Goal: Communication & Community: Participate in discussion

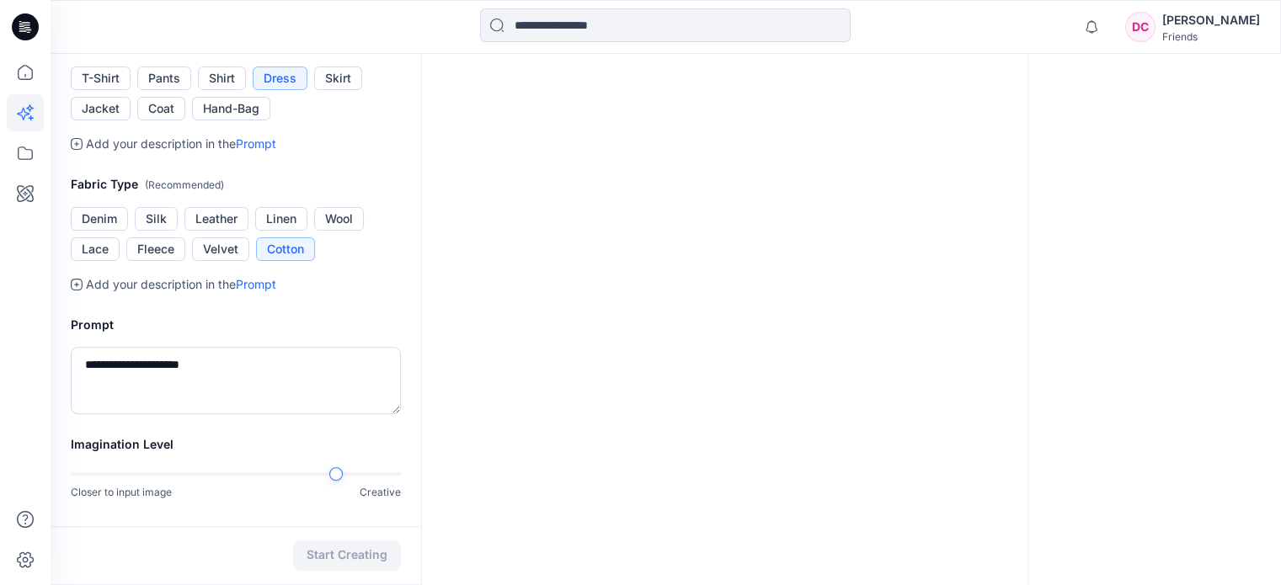
scroll to position [505, 0]
click at [253, 370] on textarea "**********" at bounding box center [236, 378] width 330 height 67
drag, startPoint x: 239, startPoint y: 363, endPoint x: 15, endPoint y: 360, distance: 224.0
click at [23, 368] on div "**********" at bounding box center [640, 112] width 1281 height 1235
type textarea "*"
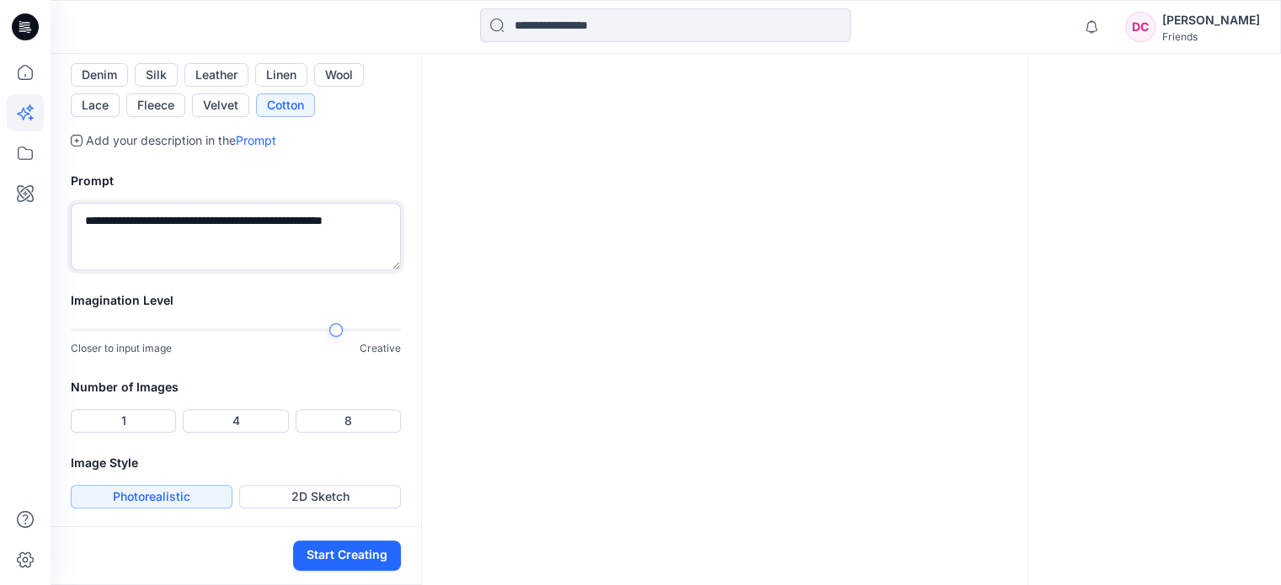
scroll to position [648, 0]
type textarea "**********"
click at [119, 413] on button "1" at bounding box center [123, 420] width 105 height 24
click at [360, 556] on button "Start Creating" at bounding box center [347, 556] width 108 height 30
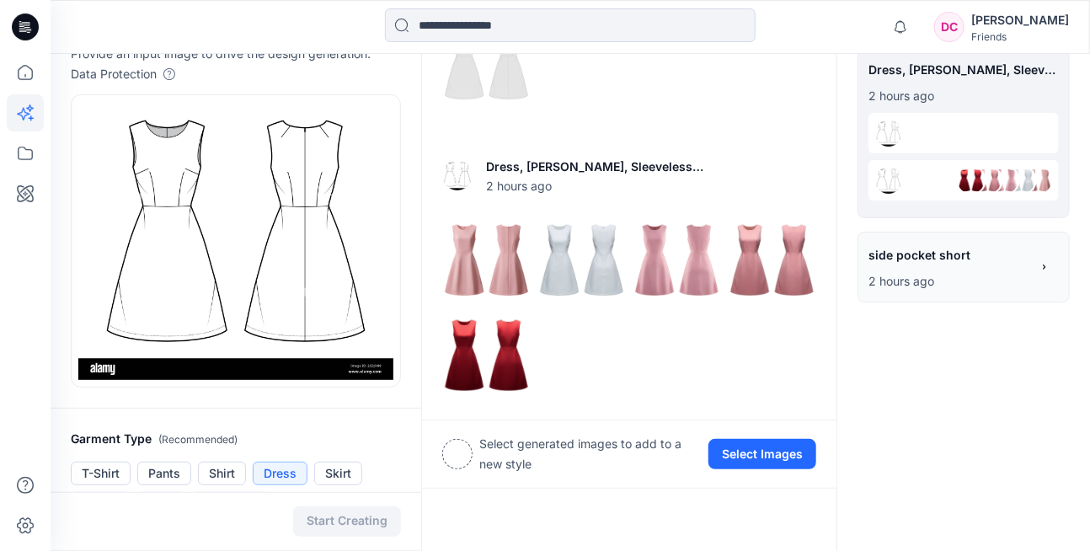
scroll to position [0, 0]
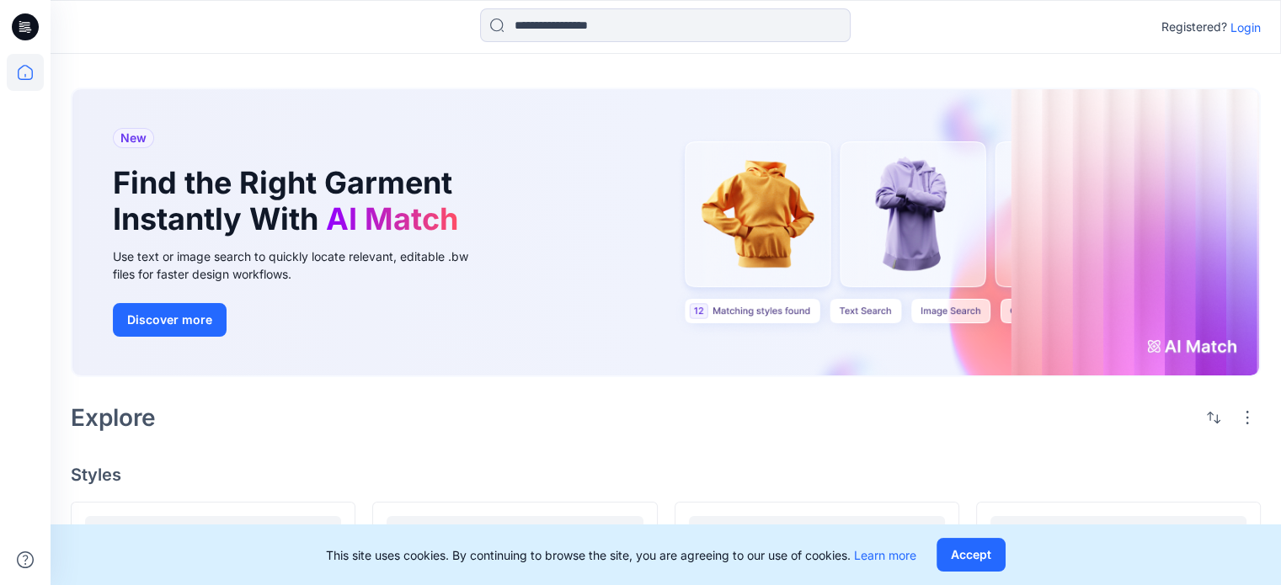
click at [1089, 32] on p "Login" at bounding box center [1245, 28] width 30 height 18
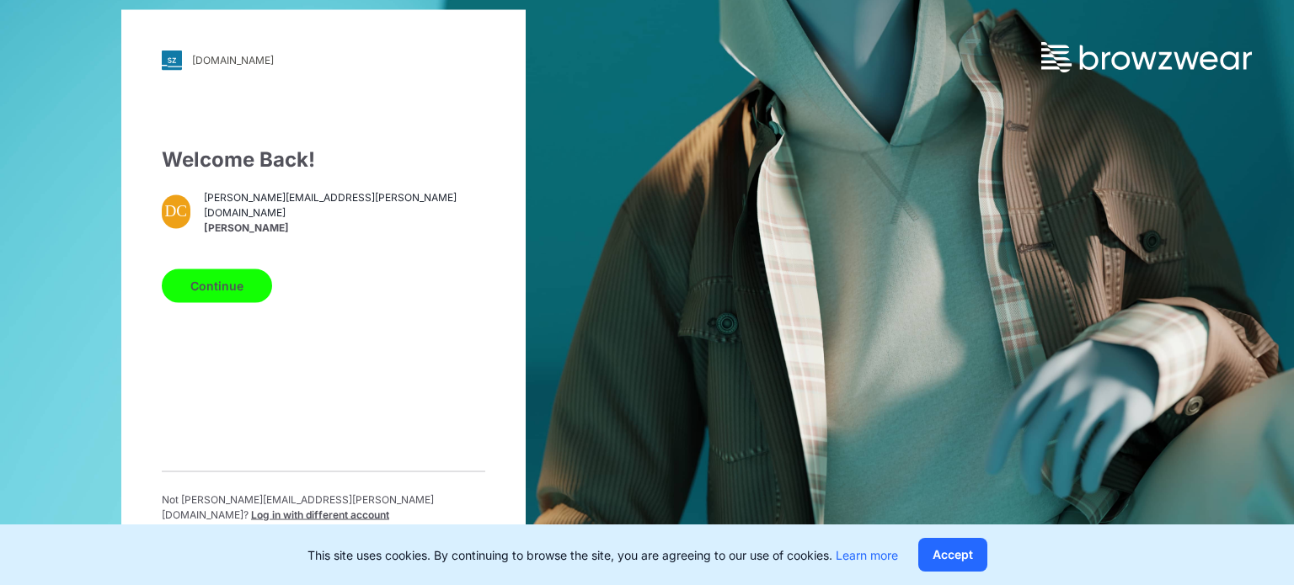
click at [229, 283] on button "Continue" at bounding box center [217, 286] width 110 height 34
click at [218, 288] on button "Continue" at bounding box center [217, 286] width 110 height 34
click at [212, 295] on button "Continue" at bounding box center [217, 286] width 110 height 34
click at [957, 548] on button "Accept" at bounding box center [952, 555] width 69 height 34
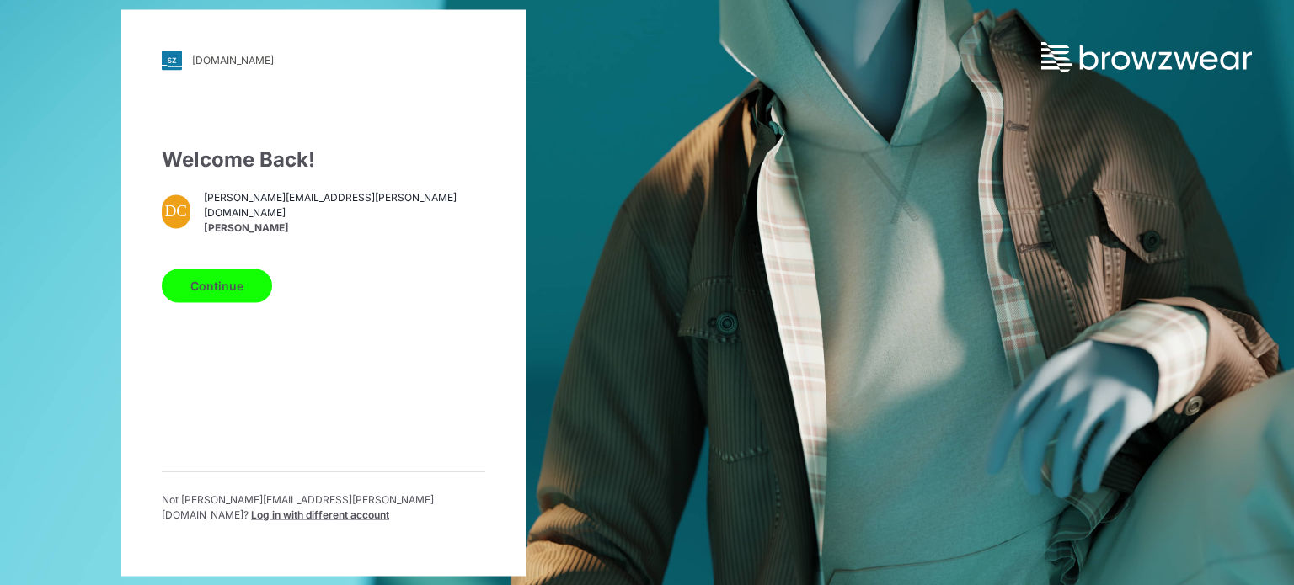
click at [197, 289] on button "Continue" at bounding box center [217, 286] width 110 height 34
click at [215, 289] on button "Continue" at bounding box center [217, 286] width 110 height 34
click at [231, 275] on div "Continue" at bounding box center [323, 282] width 323 height 40
click at [227, 290] on button "Continue" at bounding box center [217, 286] width 110 height 34
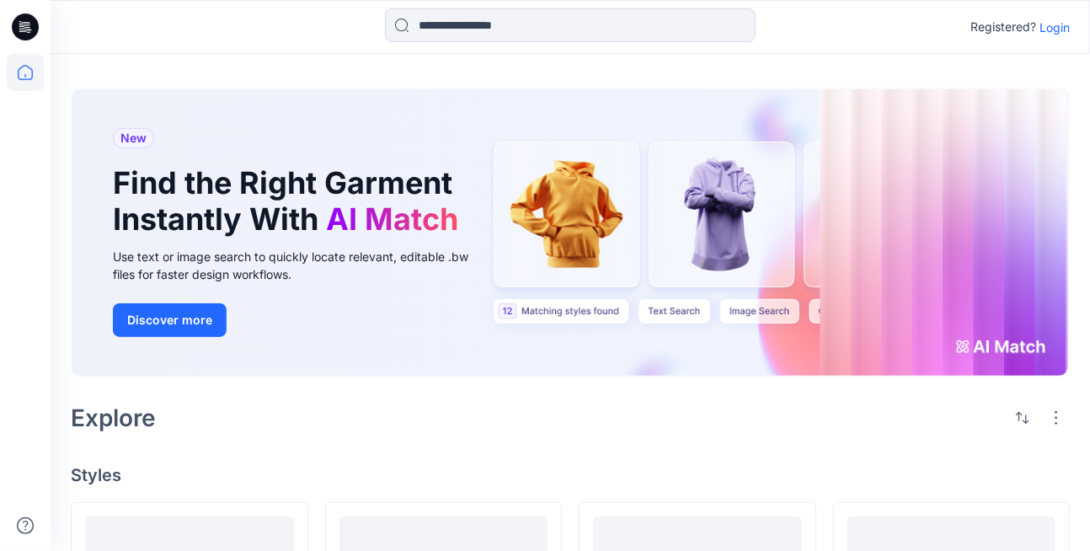
click at [1051, 26] on p "Login" at bounding box center [1054, 28] width 30 height 18
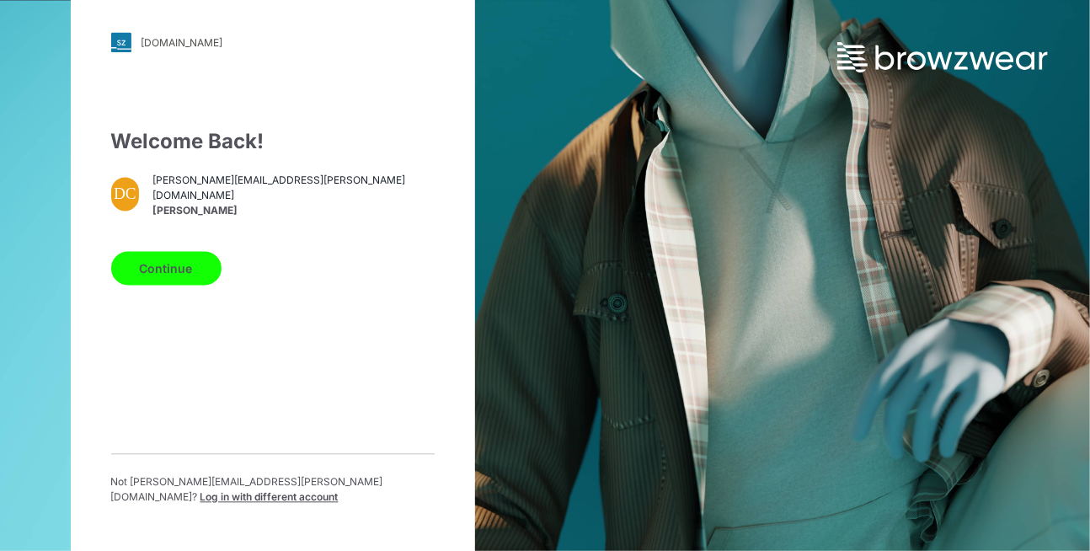
click at [174, 270] on button "Continue" at bounding box center [166, 269] width 110 height 34
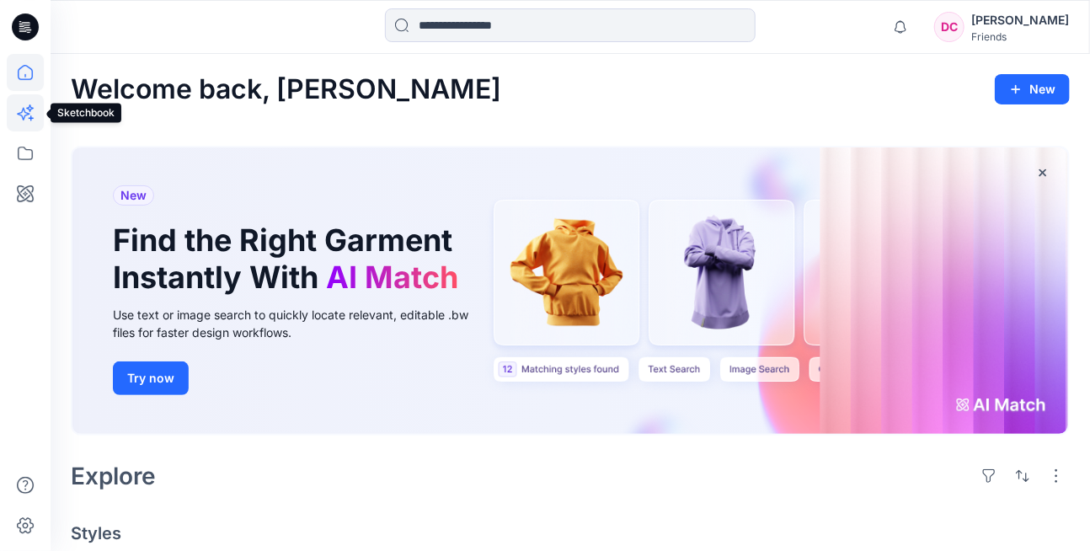
click at [24, 104] on icon at bounding box center [25, 112] width 37 height 37
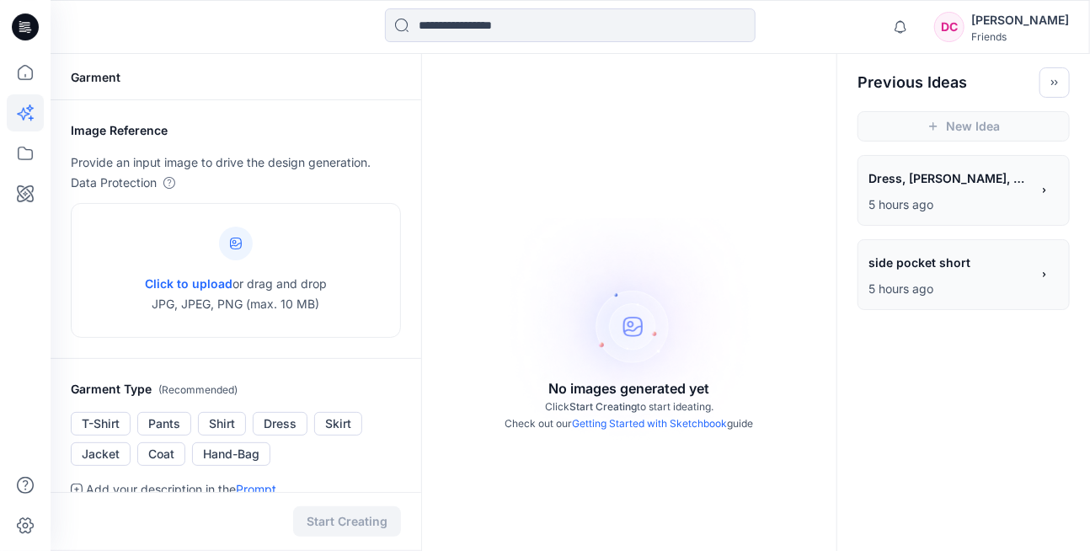
click at [965, 201] on p "5 hours ago" at bounding box center [949, 205] width 162 height 20
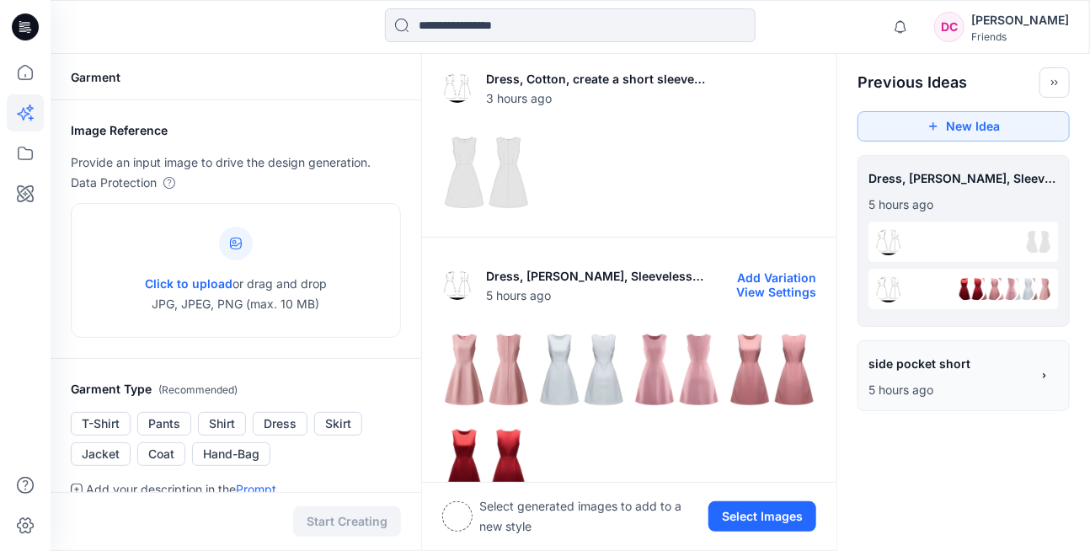
click at [454, 365] on img at bounding box center [486, 369] width 87 height 87
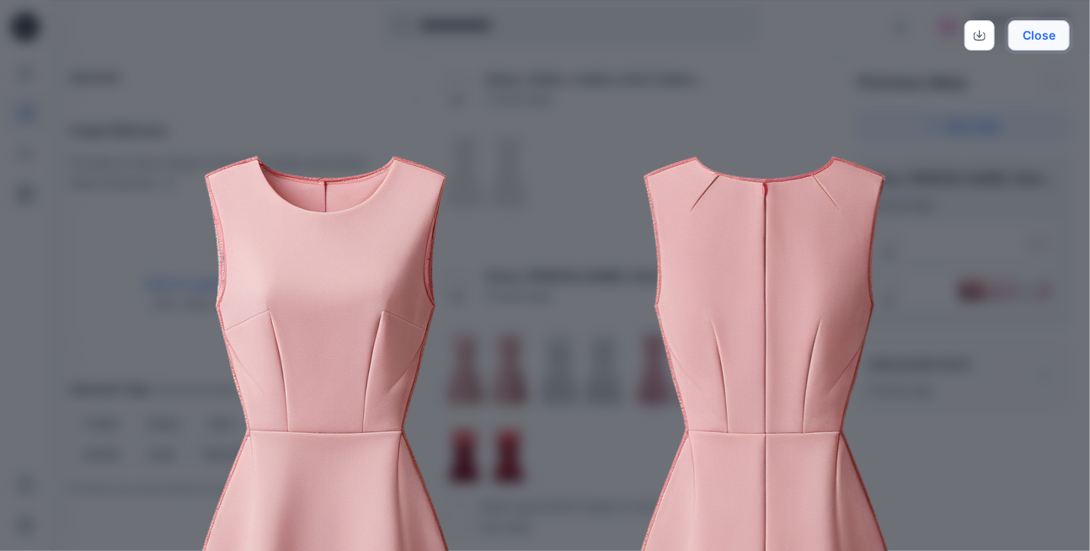
click at [1029, 30] on button "Close" at bounding box center [1038, 35] width 61 height 30
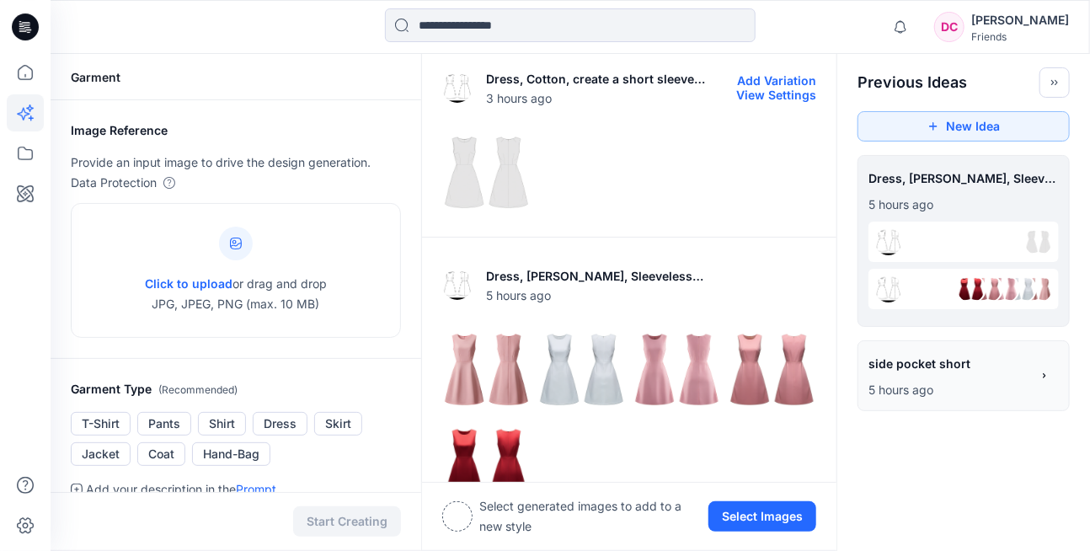
click at [499, 178] on img at bounding box center [486, 172] width 87 height 87
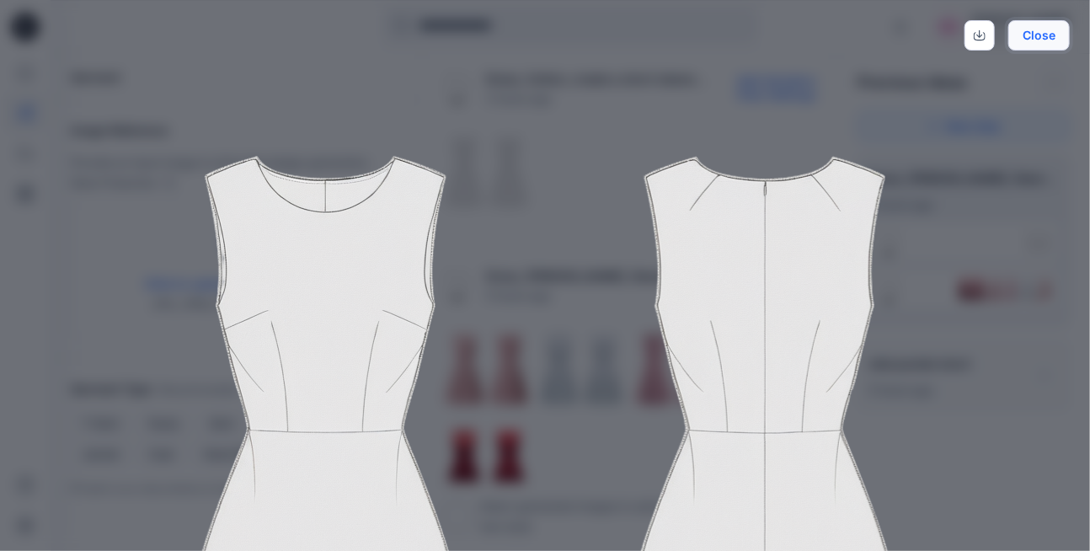
click at [1036, 35] on button "Close" at bounding box center [1038, 35] width 61 height 30
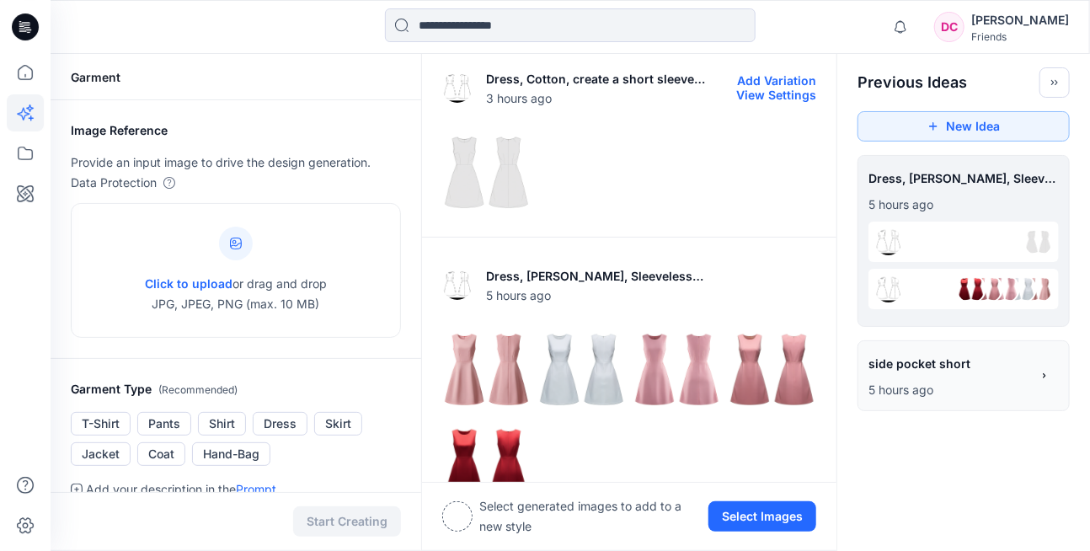
click at [508, 181] on img at bounding box center [486, 172] width 87 height 87
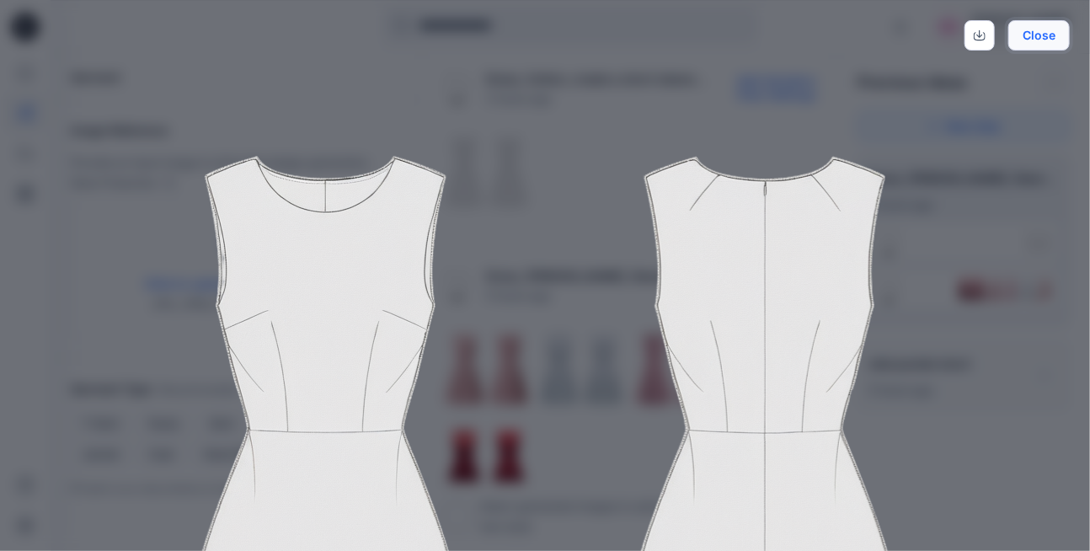
click at [1041, 33] on button "Close" at bounding box center [1038, 35] width 61 height 30
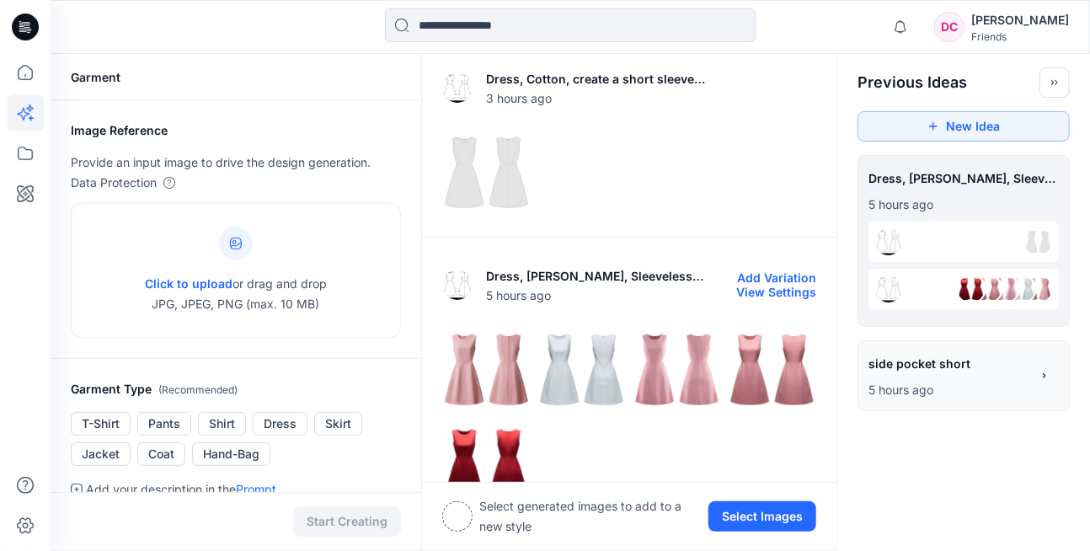
scroll to position [84, 0]
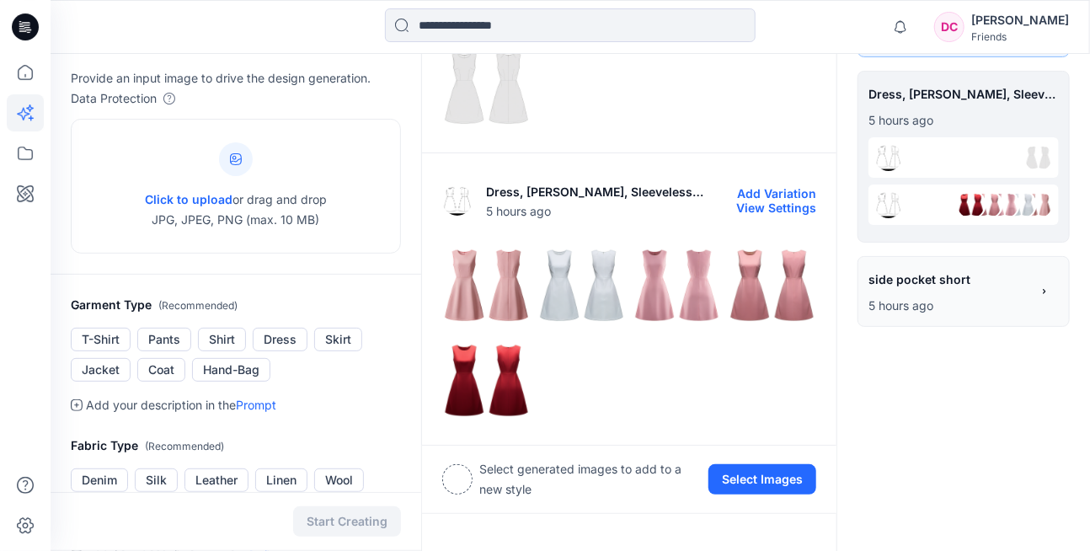
click at [520, 312] on img at bounding box center [486, 285] width 87 height 87
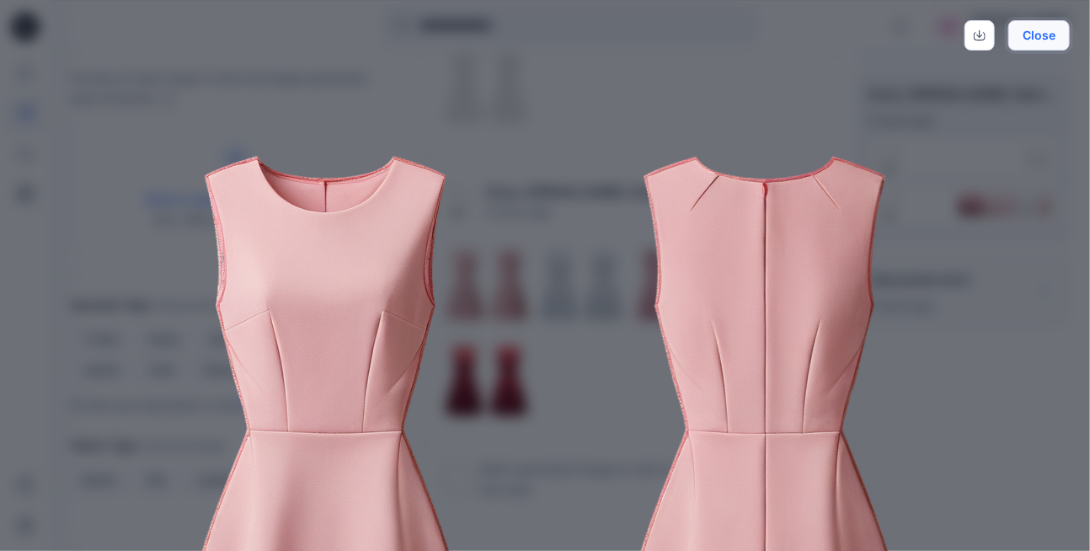
click at [1036, 36] on button "Close" at bounding box center [1038, 35] width 61 height 30
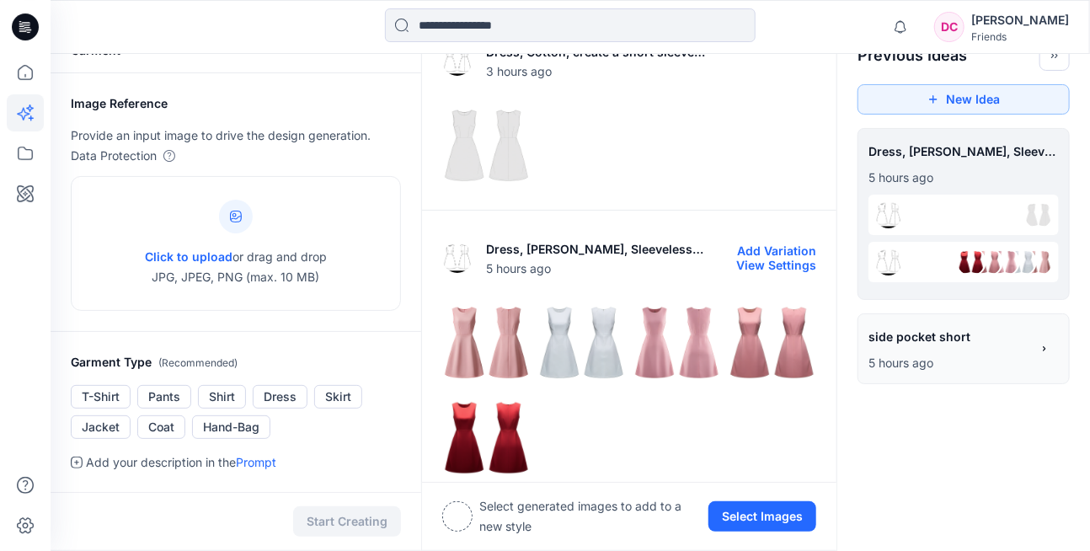
scroll to position [0, 0]
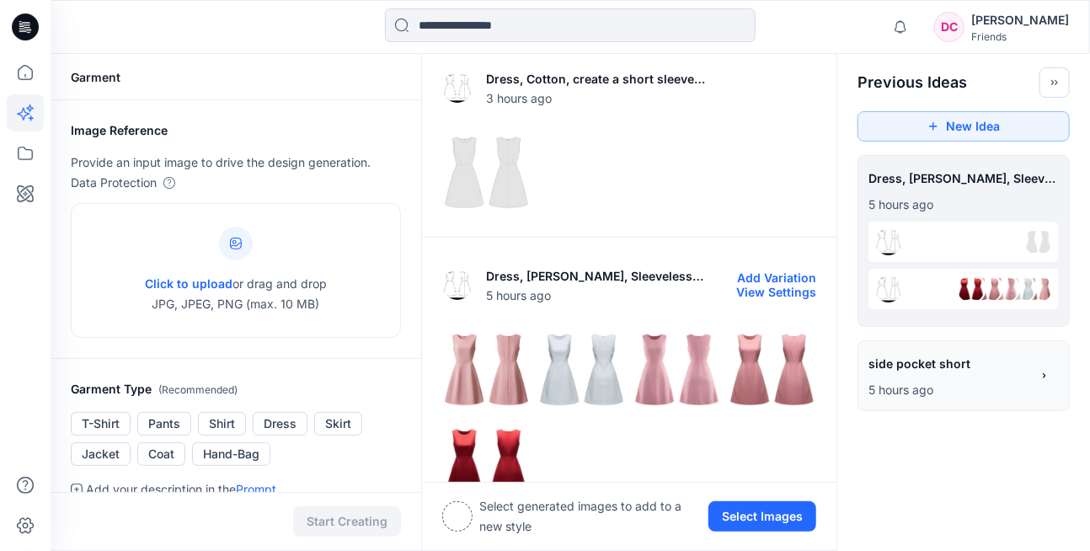
click at [565, 351] on img at bounding box center [581, 369] width 87 height 87
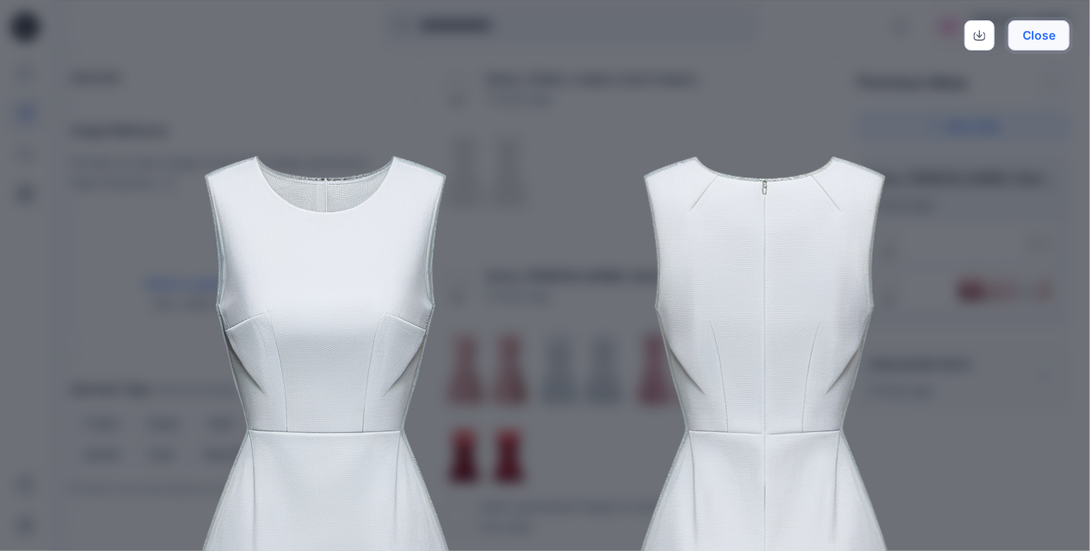
click at [1052, 37] on button "Close" at bounding box center [1038, 35] width 61 height 30
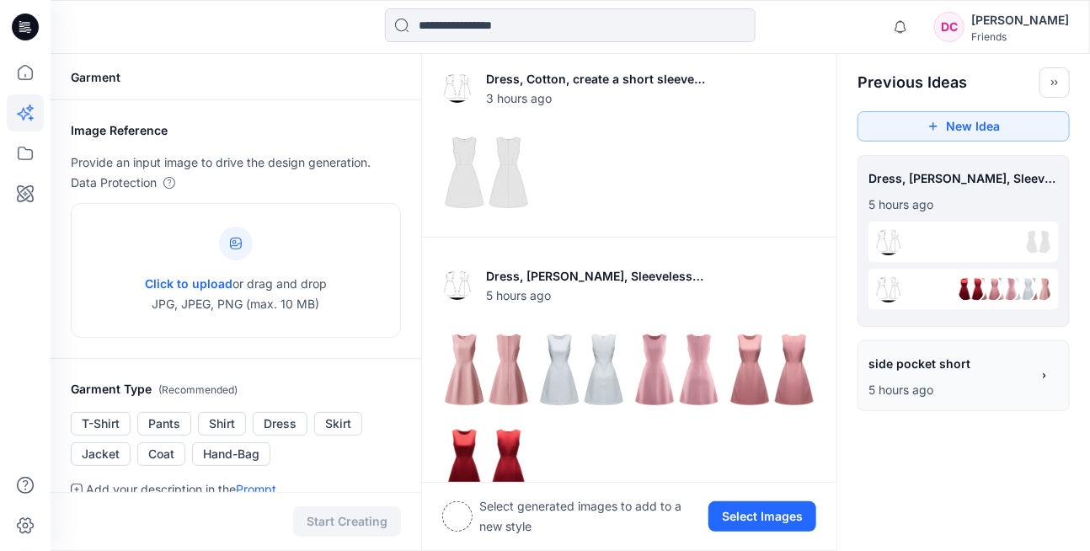
click at [913, 238] on div at bounding box center [963, 241] width 190 height 40
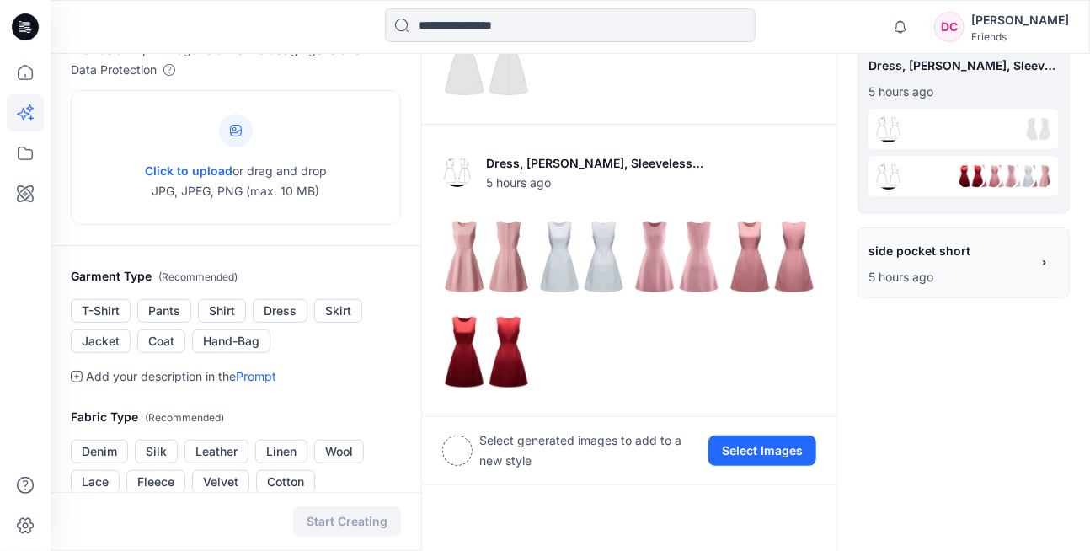
scroll to position [84, 0]
